Goal: Task Accomplishment & Management: Manage account settings

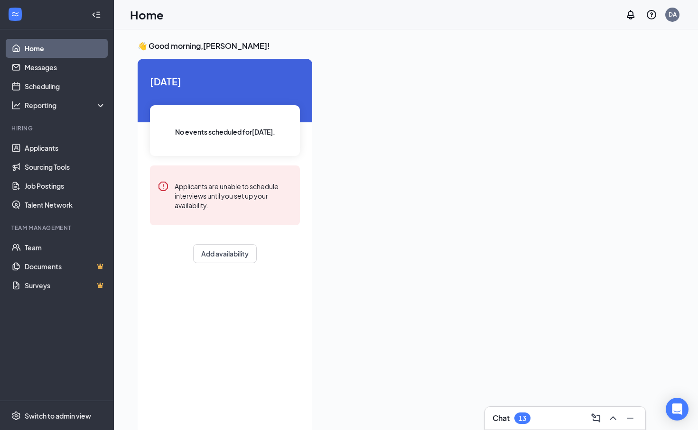
click at [514, 419] on div "Chat 13" at bounding box center [512, 418] width 38 height 11
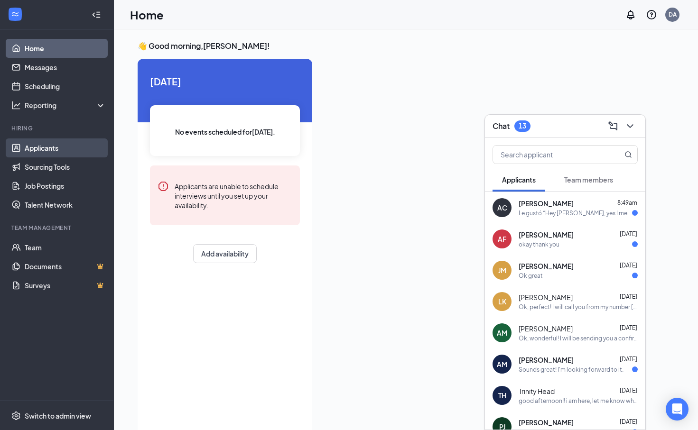
click at [47, 149] on link "Applicants" at bounding box center [65, 148] width 81 height 19
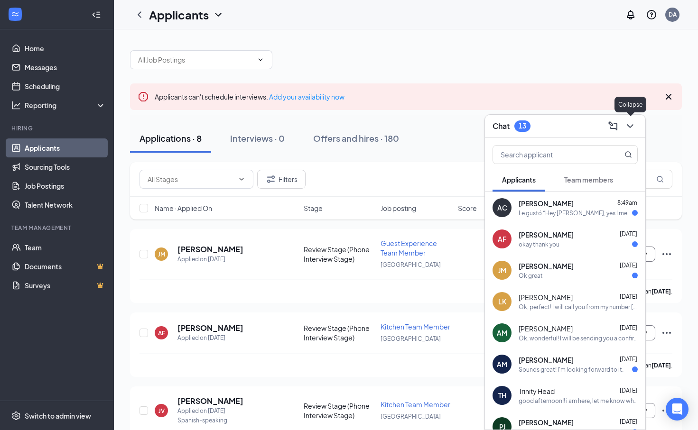
click at [630, 130] on icon "ChevronDown" at bounding box center [629, 126] width 11 height 11
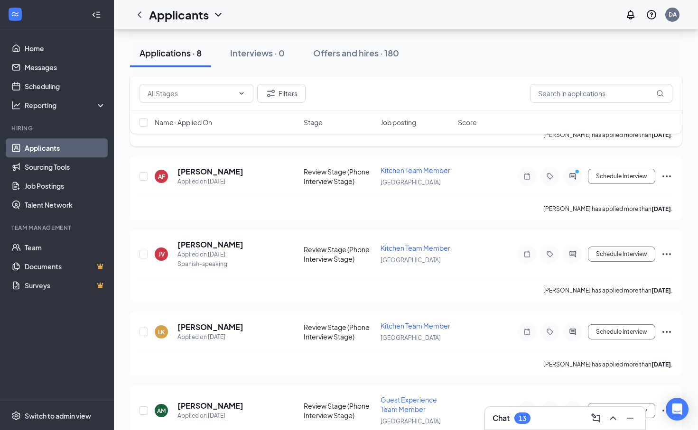
scroll to position [158, 0]
click at [543, 416] on div "Chat 13" at bounding box center [565, 418] width 145 height 15
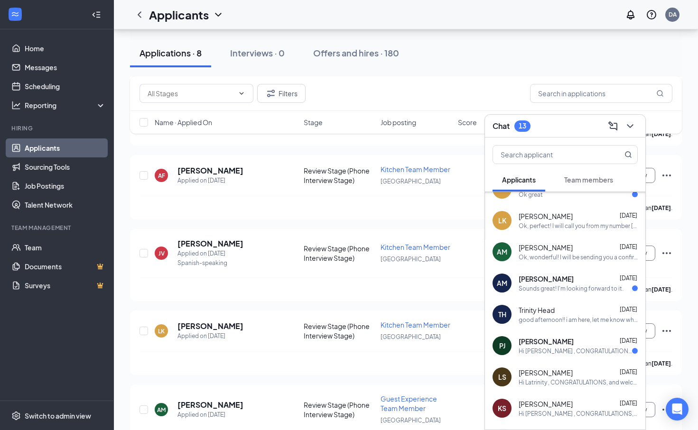
scroll to position [114, 0]
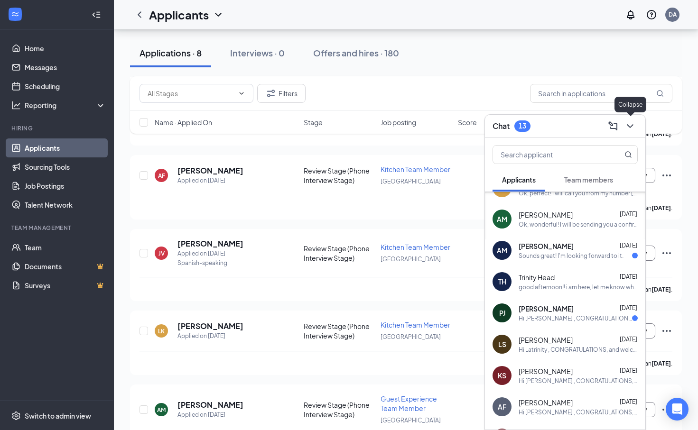
click at [632, 136] on div "Chat 13" at bounding box center [565, 126] width 160 height 23
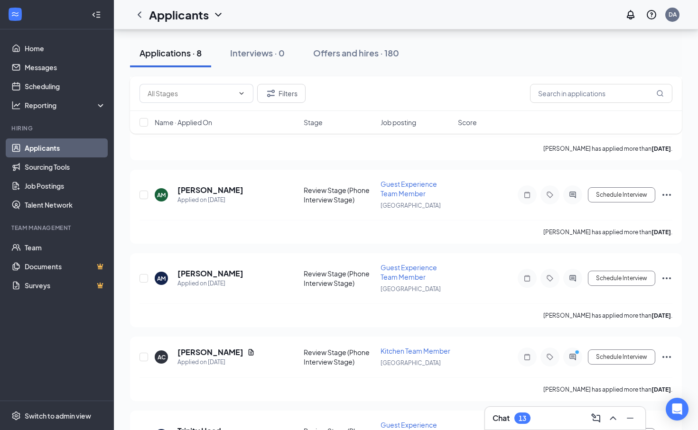
scroll to position [438, 0]
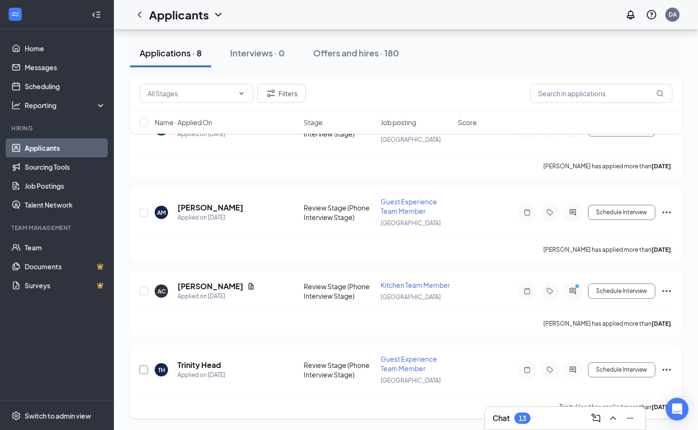
click at [144, 372] on input "checkbox" at bounding box center [144, 370] width 9 height 9
checkbox input "true"
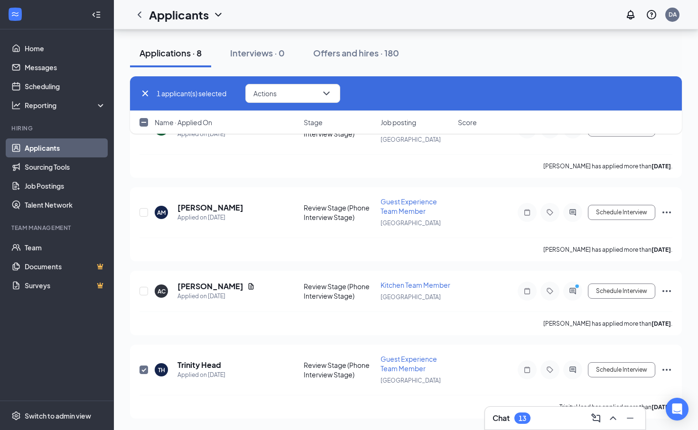
click at [299, 82] on div "1 applicant(s) selected Actions" at bounding box center [406, 93] width 552 height 35
click at [298, 91] on button "Actions" at bounding box center [292, 93] width 95 height 19
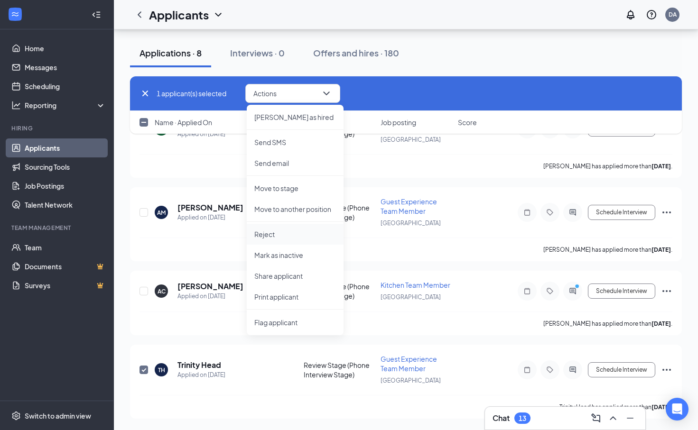
click at [282, 243] on li "Reject" at bounding box center [295, 234] width 97 height 21
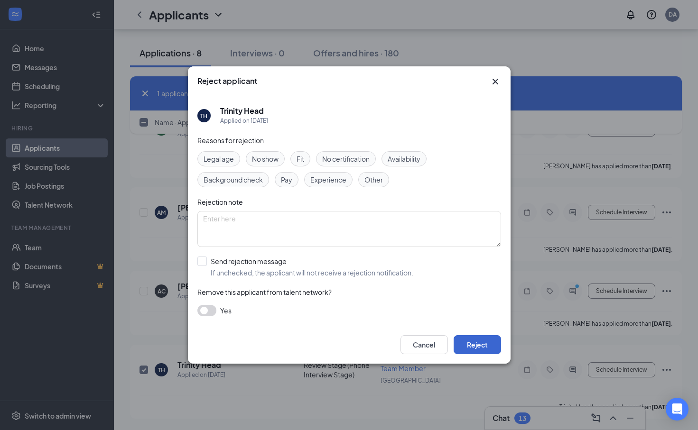
click at [486, 343] on button "Reject" at bounding box center [477, 344] width 47 height 19
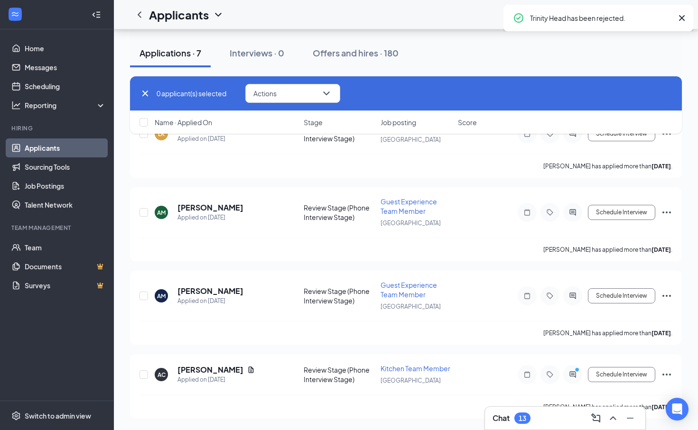
scroll to position [355, 0]
click at [142, 94] on icon "Cross" at bounding box center [145, 93] width 11 height 11
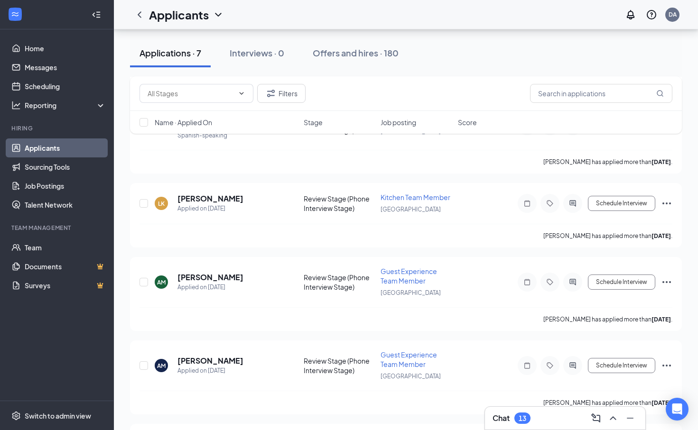
scroll to position [274, 0]
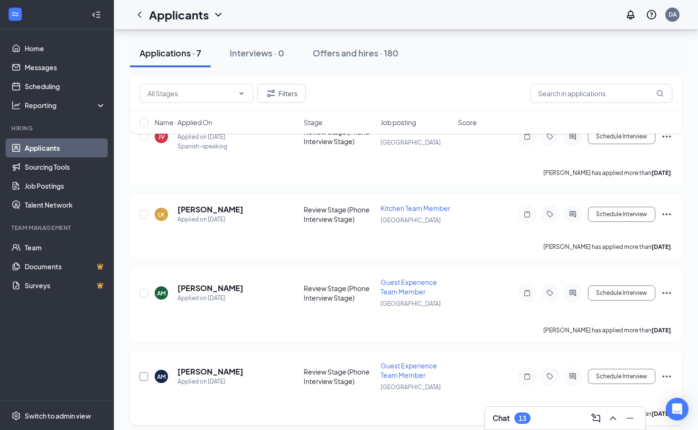
click at [141, 375] on input "checkbox" at bounding box center [144, 376] width 9 height 9
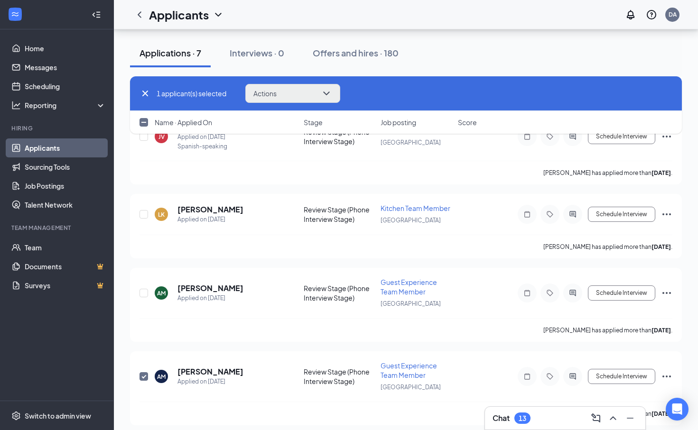
click at [331, 85] on button "Actions" at bounding box center [292, 93] width 95 height 19
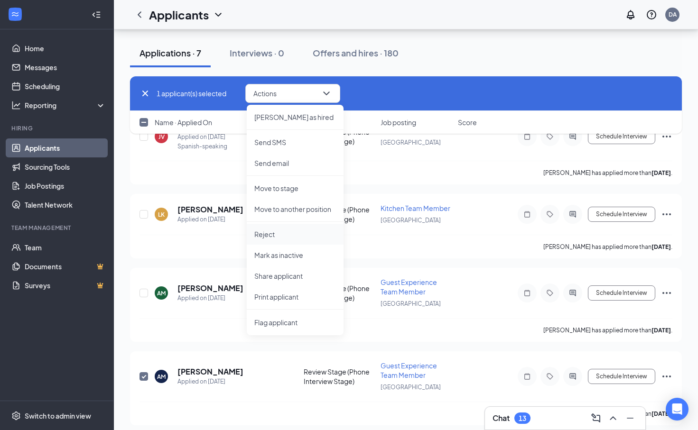
click at [270, 240] on li "Reject" at bounding box center [295, 234] width 97 height 21
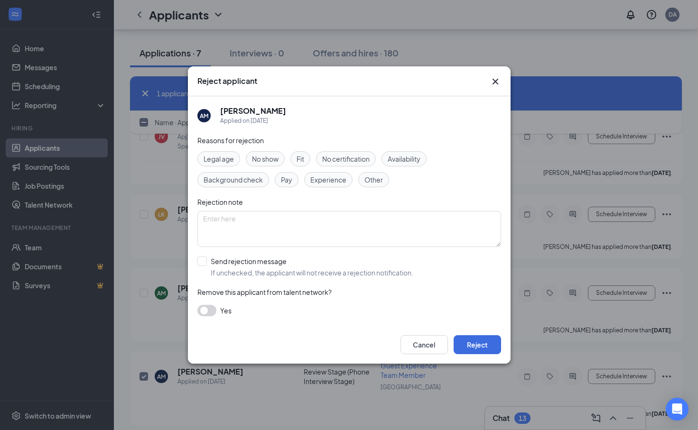
click at [393, 157] on span "Availability" at bounding box center [404, 159] width 33 height 10
click at [476, 346] on button "Reject" at bounding box center [477, 344] width 47 height 19
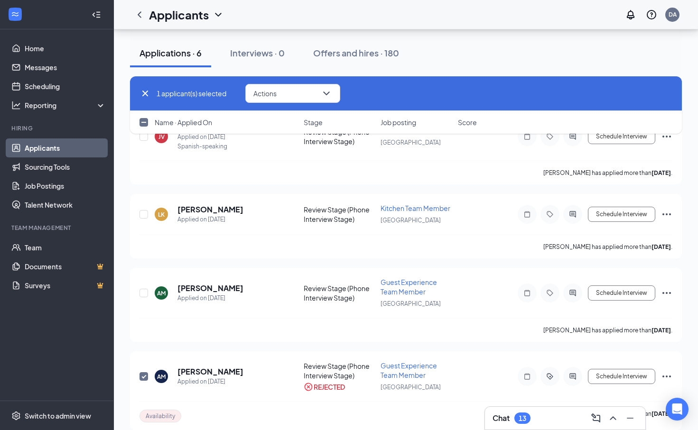
click at [147, 91] on icon "Cross" at bounding box center [145, 93] width 11 height 11
checkbox input "false"
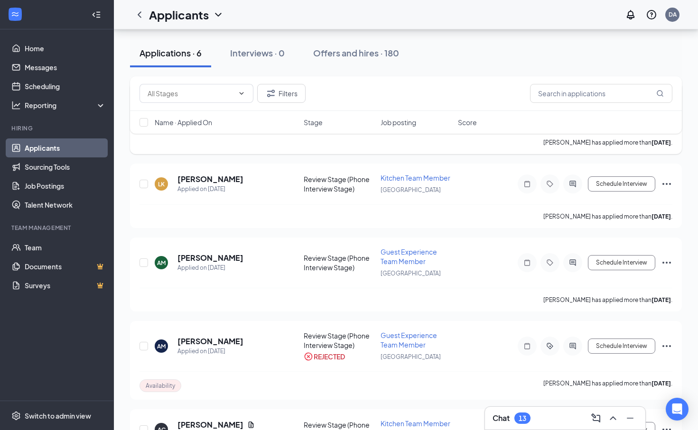
scroll to position [360, 0]
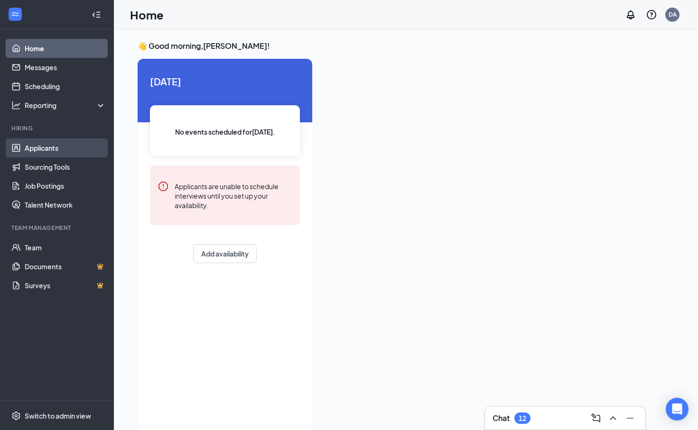
click at [52, 141] on link "Applicants" at bounding box center [65, 148] width 81 height 19
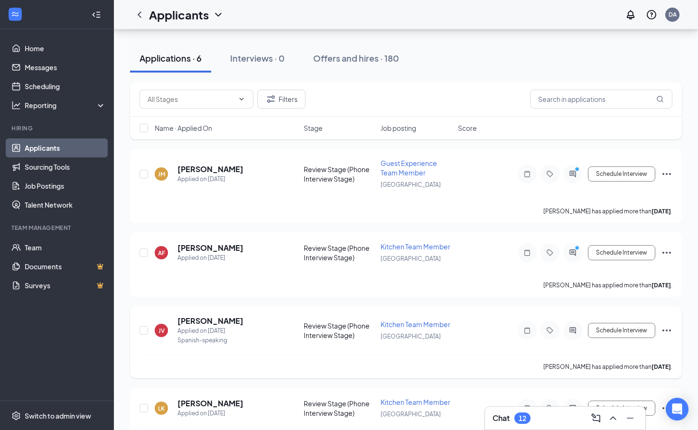
scroll to position [271, 0]
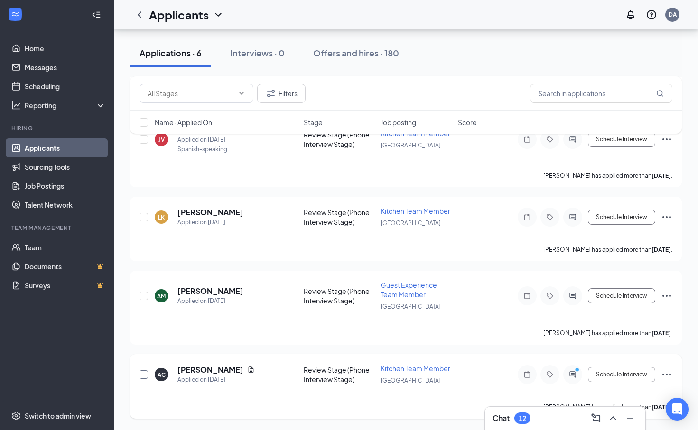
click at [144, 375] on input "checkbox" at bounding box center [144, 375] width 9 height 9
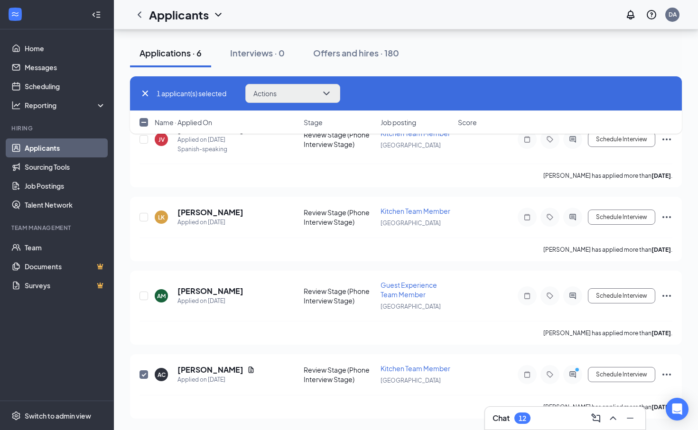
click at [335, 95] on button "Actions" at bounding box center [292, 93] width 95 height 19
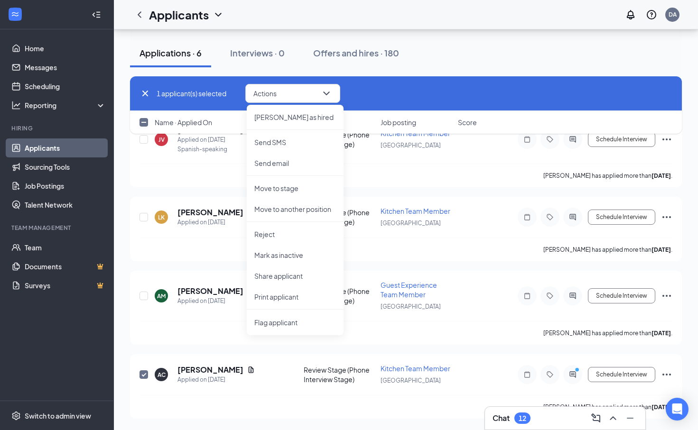
click at [526, 417] on div "12" at bounding box center [523, 419] width 8 height 8
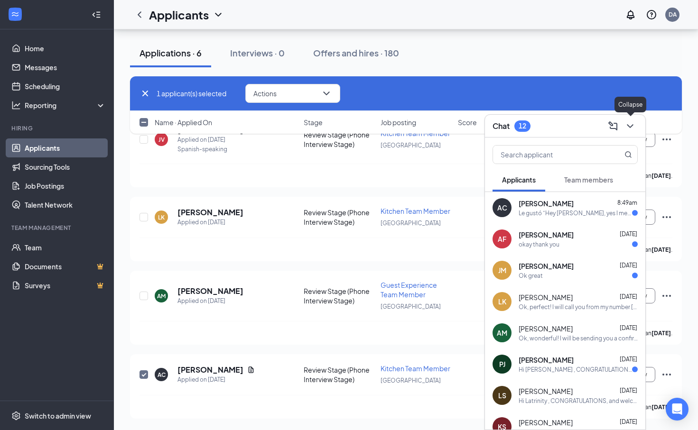
click at [634, 130] on icon "ChevronDown" at bounding box center [629, 126] width 11 height 11
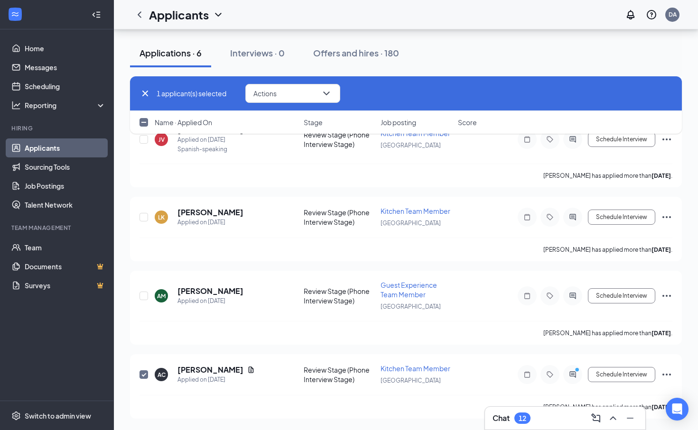
click at [149, 93] on icon "Cross" at bounding box center [145, 93] width 11 height 11
checkbox input "false"
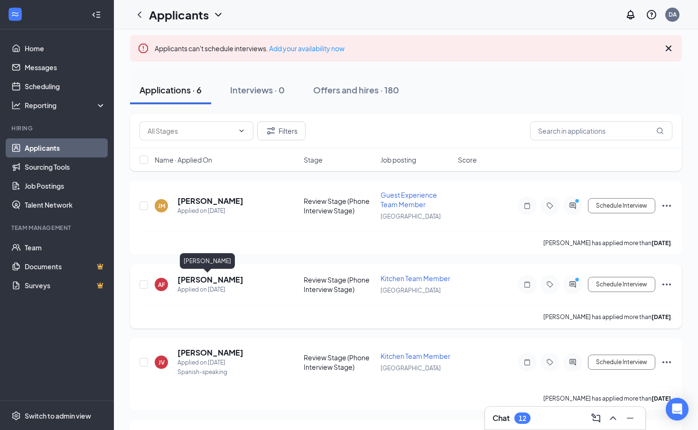
scroll to position [0, 0]
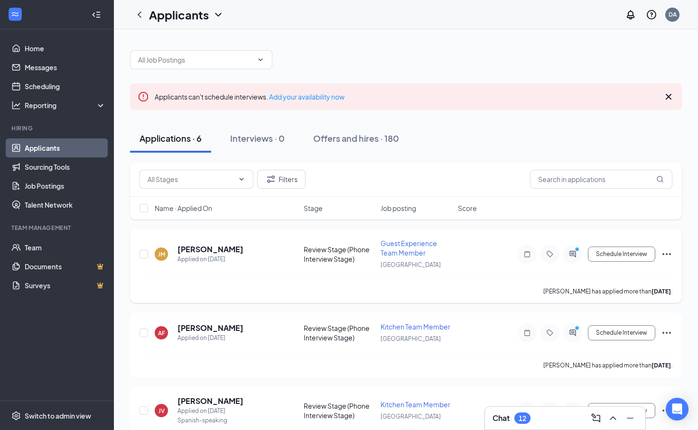
click at [213, 248] on h5 "[PERSON_NAME]" at bounding box center [210, 249] width 66 height 10
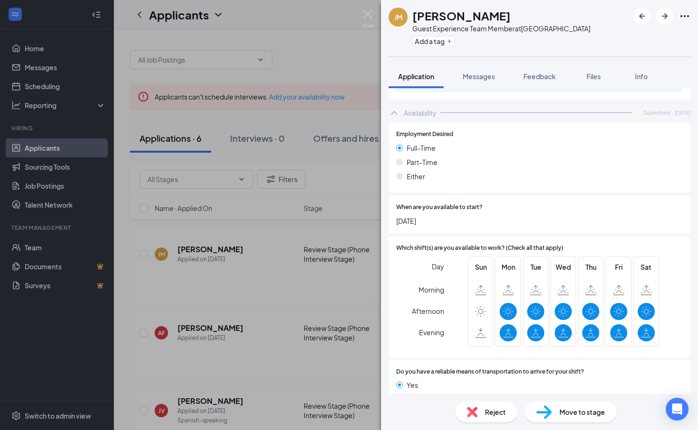
scroll to position [515, 0]
click at [361, 12] on div "[PERSON_NAME] [PERSON_NAME] Guest Experience Team Member at [GEOGRAPHIC_DATA] A…" at bounding box center [349, 215] width 698 height 430
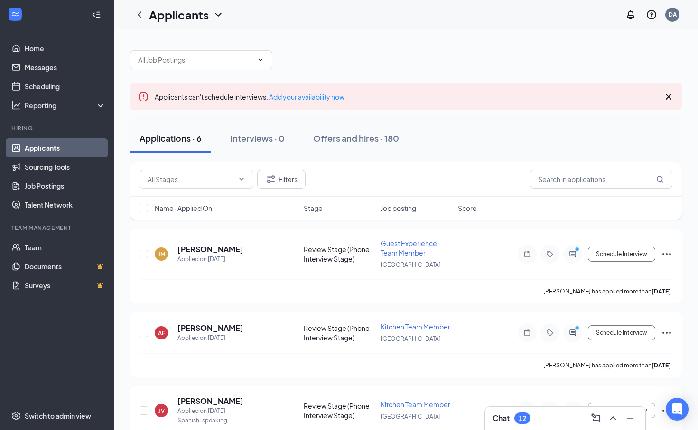
click at [366, 21] on div "Applicants DA" at bounding box center [406, 14] width 584 height 29
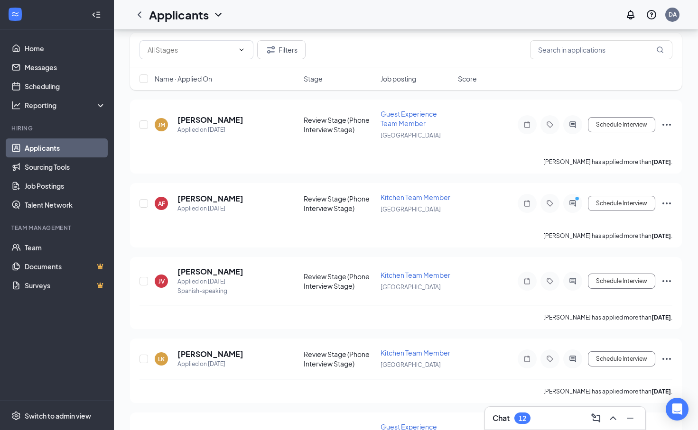
scroll to position [271, 0]
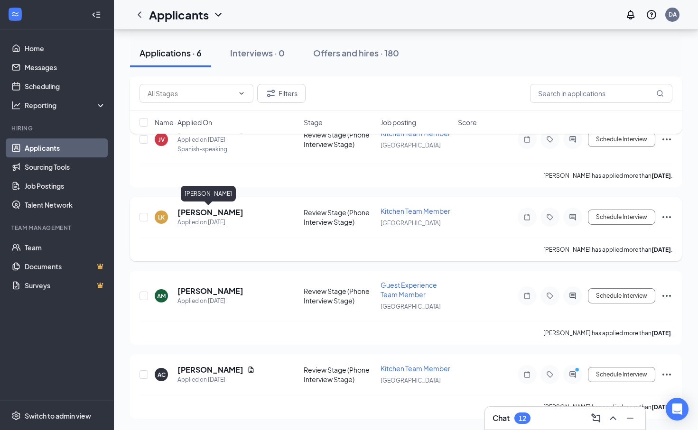
click at [197, 213] on h5 "[PERSON_NAME]" at bounding box center [210, 212] width 66 height 10
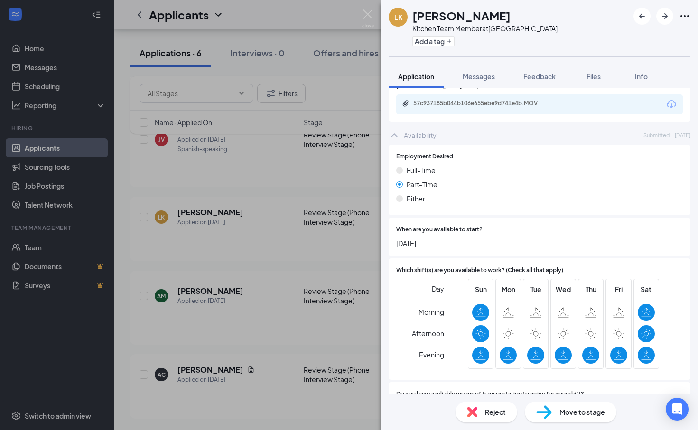
scroll to position [460, 0]
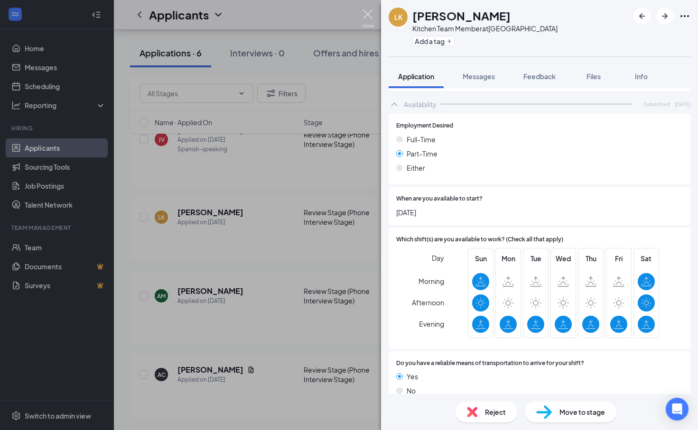
click at [365, 17] on img at bounding box center [368, 18] width 12 height 19
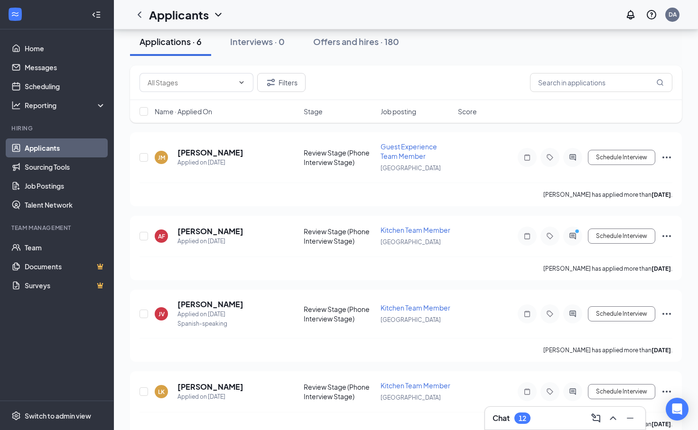
scroll to position [75, 0]
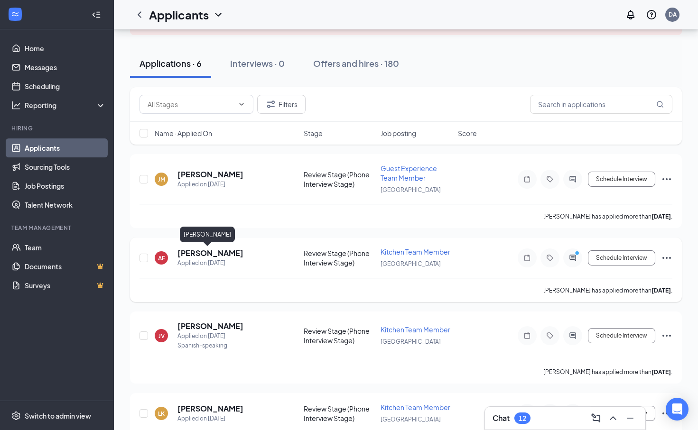
click at [197, 253] on h5 "[PERSON_NAME]" at bounding box center [210, 253] width 66 height 10
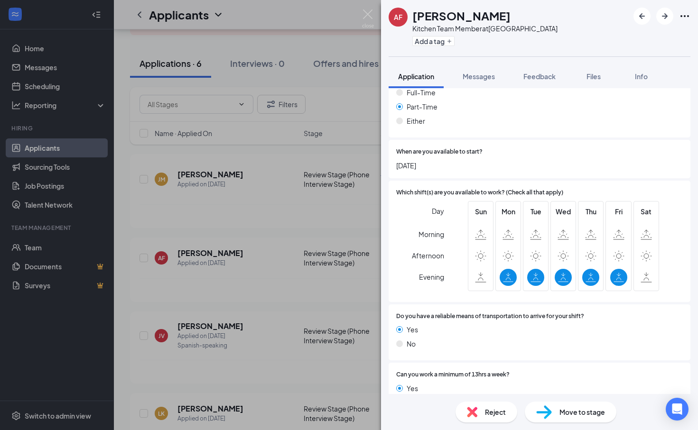
scroll to position [510, 0]
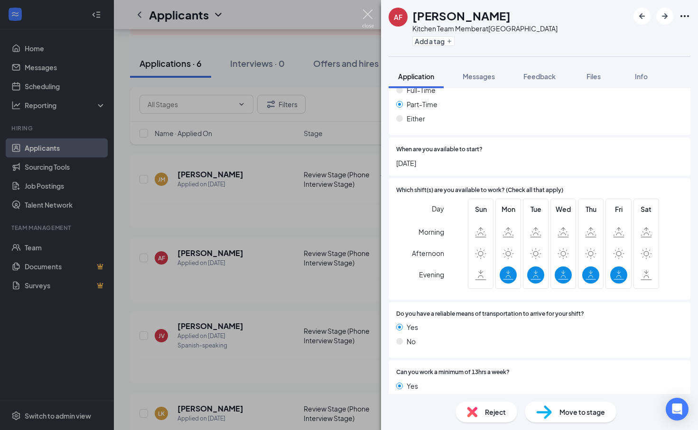
click at [368, 18] on img at bounding box center [368, 18] width 12 height 19
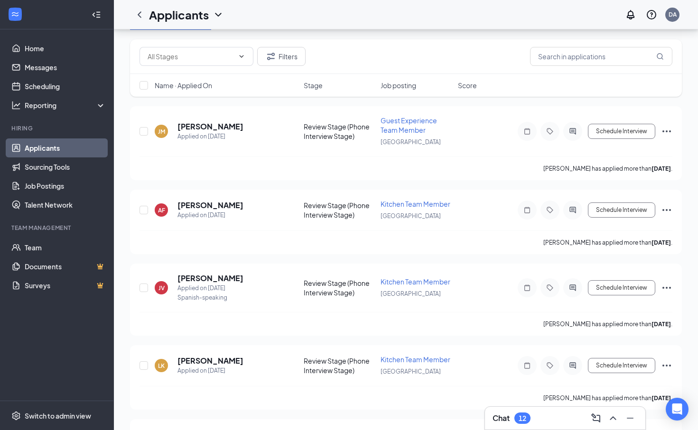
scroll to position [24, 0]
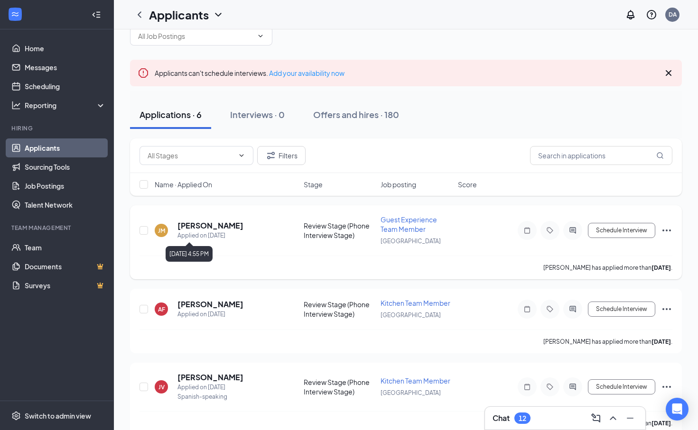
click at [194, 228] on h5 "[PERSON_NAME]" at bounding box center [210, 226] width 66 height 10
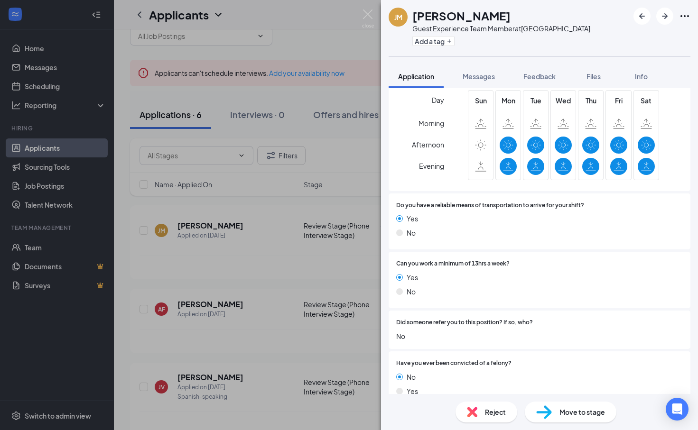
scroll to position [677, 0]
